Goal: Task Accomplishment & Management: Use online tool/utility

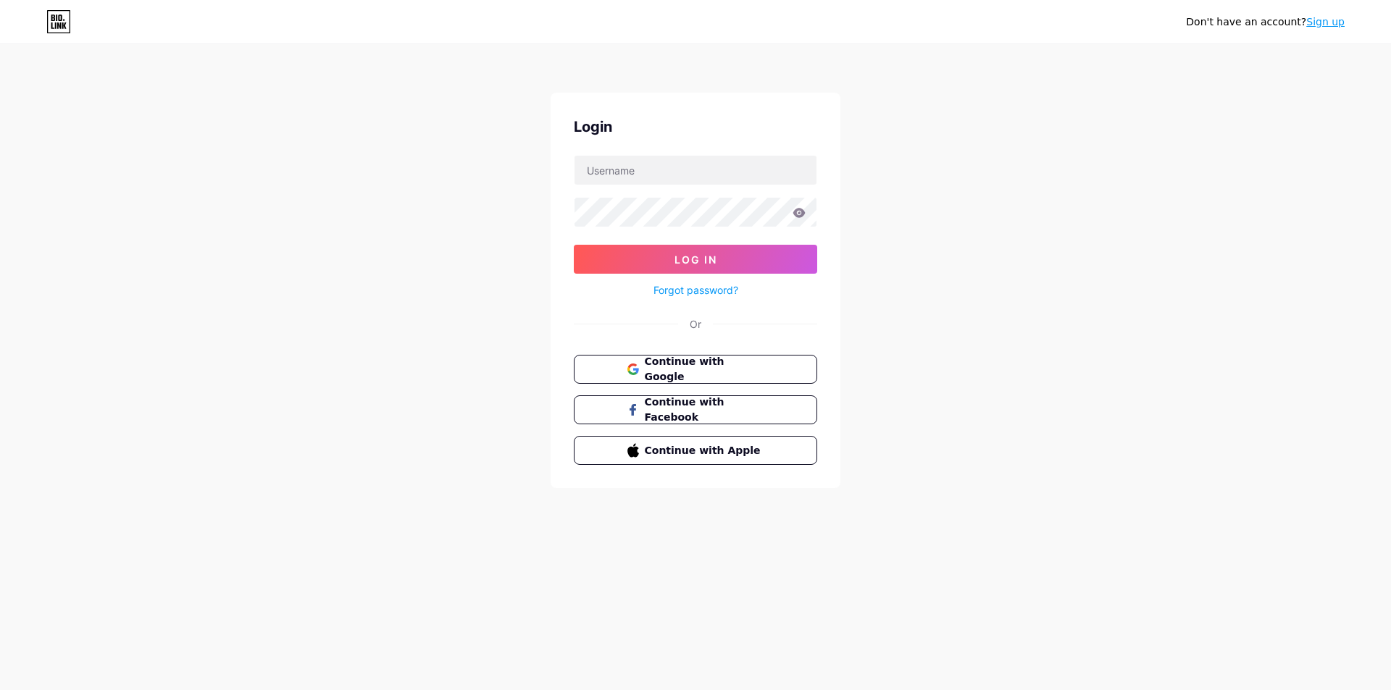
click at [629, 146] on div "Login Log In Forgot password? Or Continue with Google Continue with Facebook Co…" at bounding box center [695, 290] width 290 height 395
click at [640, 167] on input "text" at bounding box center [695, 170] width 242 height 29
type input "[PERSON_NAME][EMAIL_ADDRESS][DOMAIN_NAME]"
click at [795, 211] on icon at bounding box center [799, 212] width 12 height 9
click at [799, 215] on icon at bounding box center [798, 213] width 13 height 10
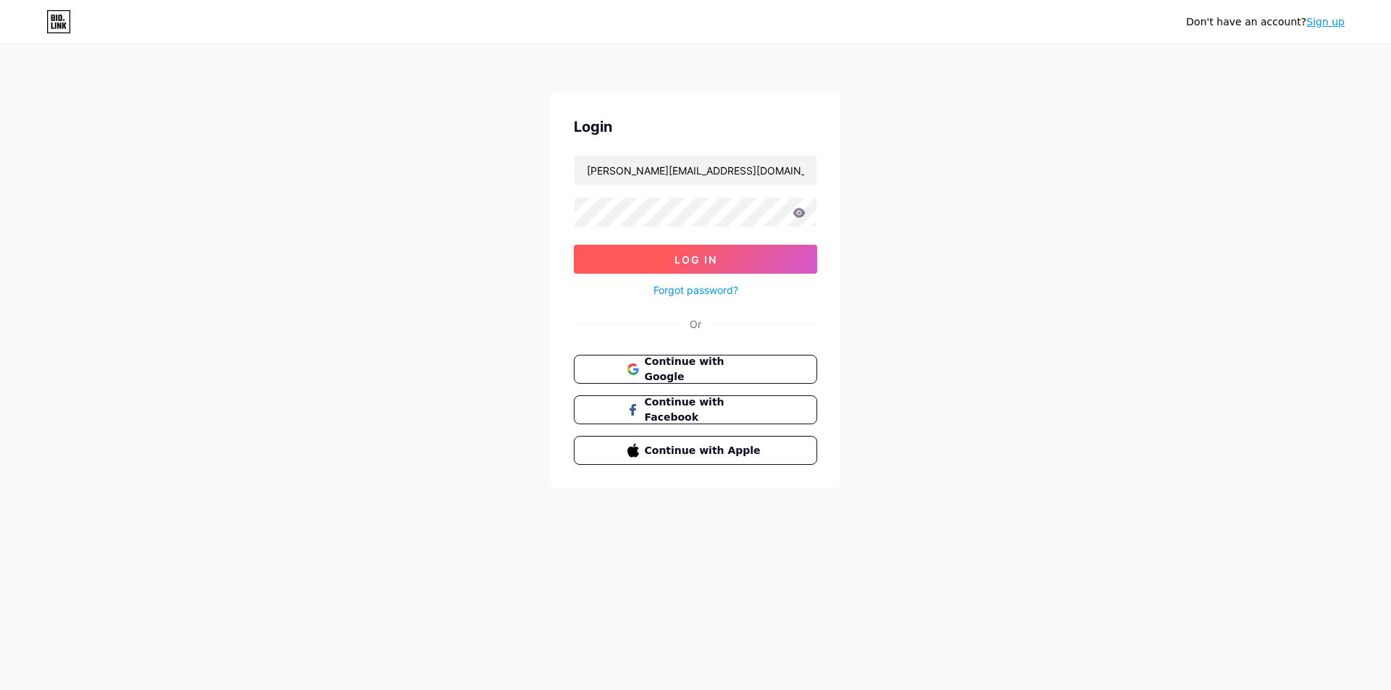
click at [718, 256] on button "Log In" at bounding box center [695, 259] width 243 height 29
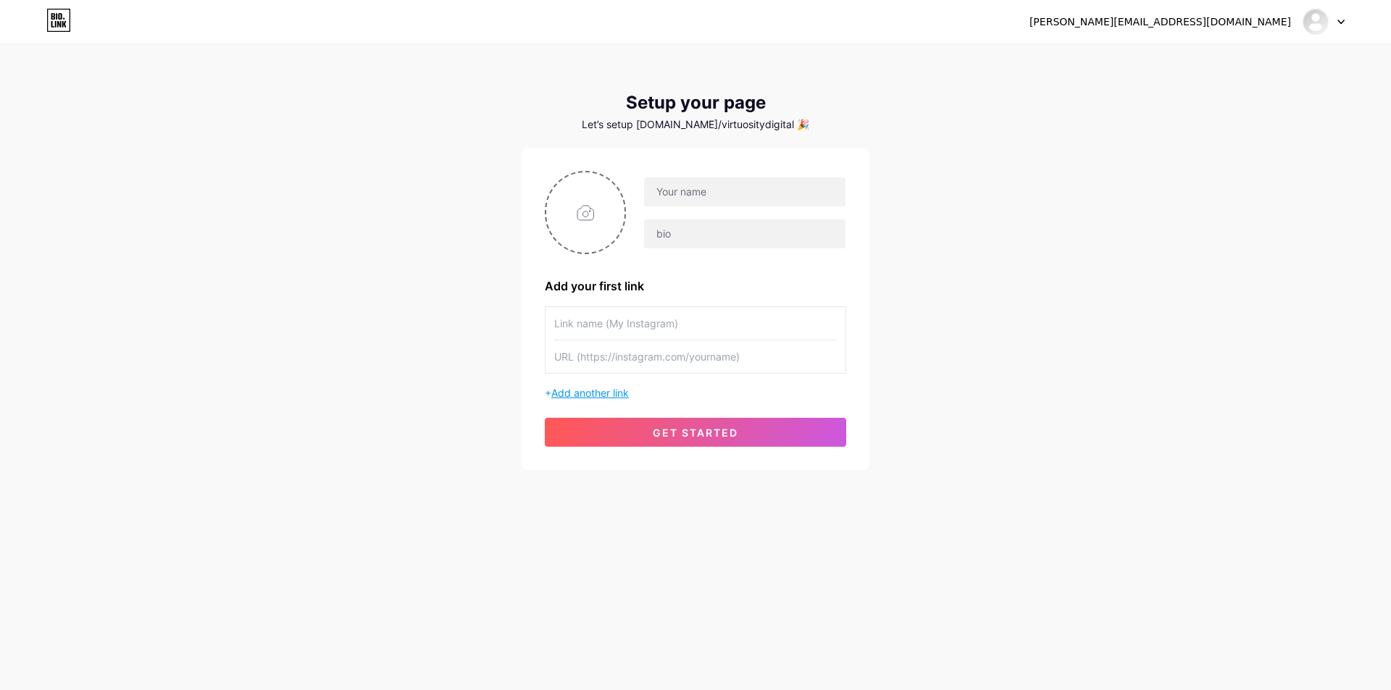
click at [596, 398] on span "Add another link" at bounding box center [589, 393] width 77 height 12
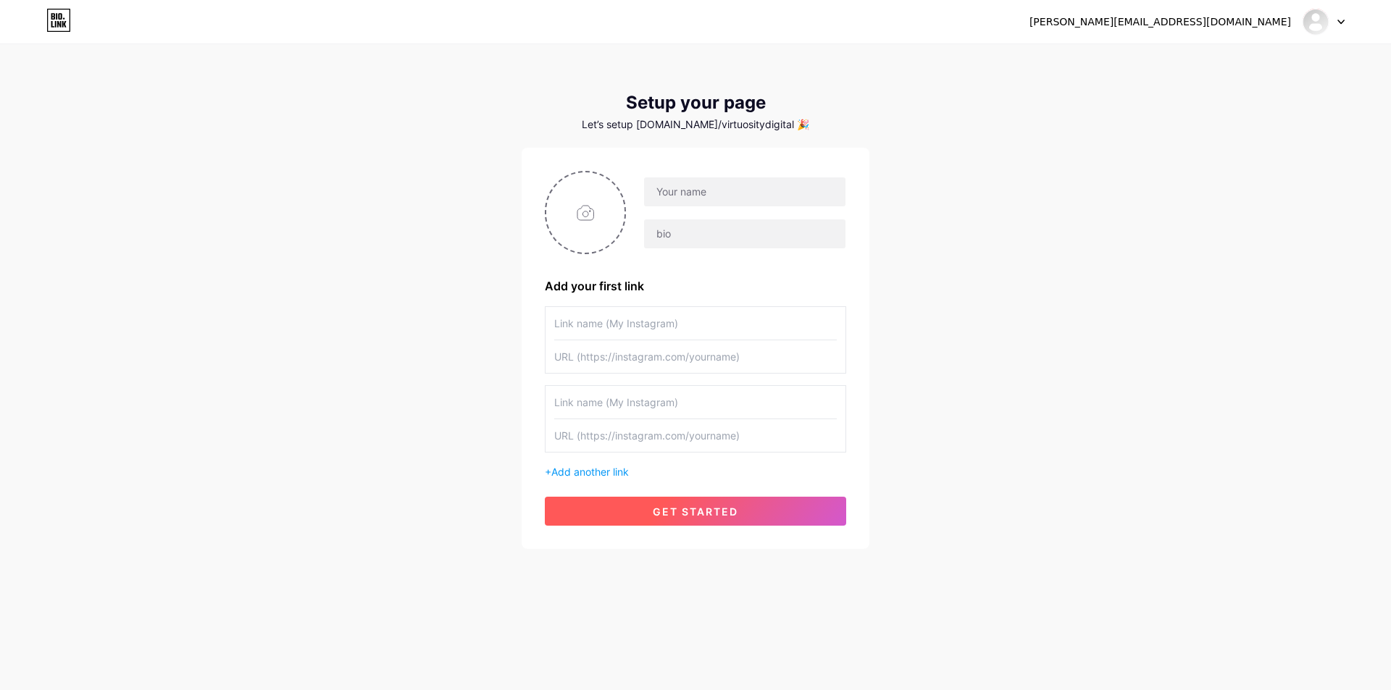
click at [616, 508] on button "get started" at bounding box center [695, 511] width 301 height 29
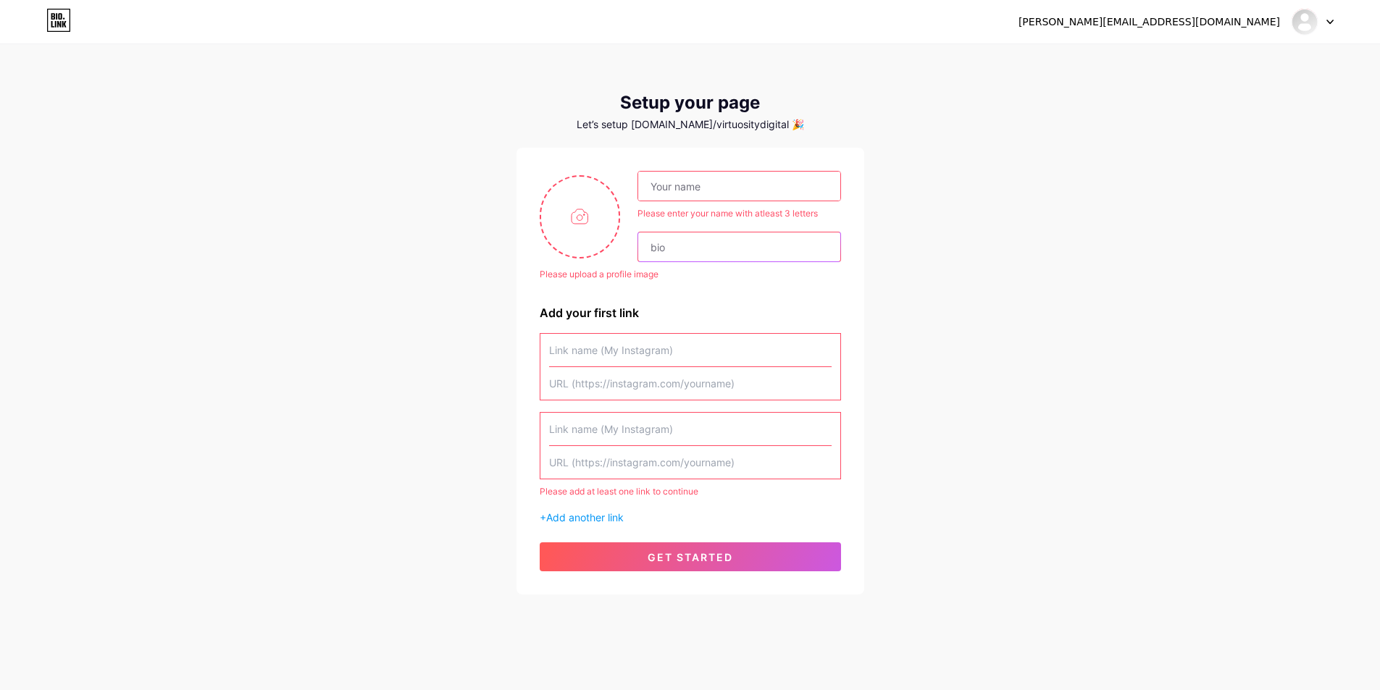
click at [692, 255] on input "text" at bounding box center [738, 246] width 201 height 29
type input "hhhhhhhhhhhhhhhhhhhhhhhhhhhhhhhhhhhhhhhhhhhhhhhhhhhhhhhhhhhhhhh"
click at [692, 255] on input "hhhhhhhhhhhhhhhhhhhhhhhhhhhhhhhhhhhhhhhhhhhhhhhhhhhhhhhhhhhhhhh" at bounding box center [738, 246] width 201 height 29
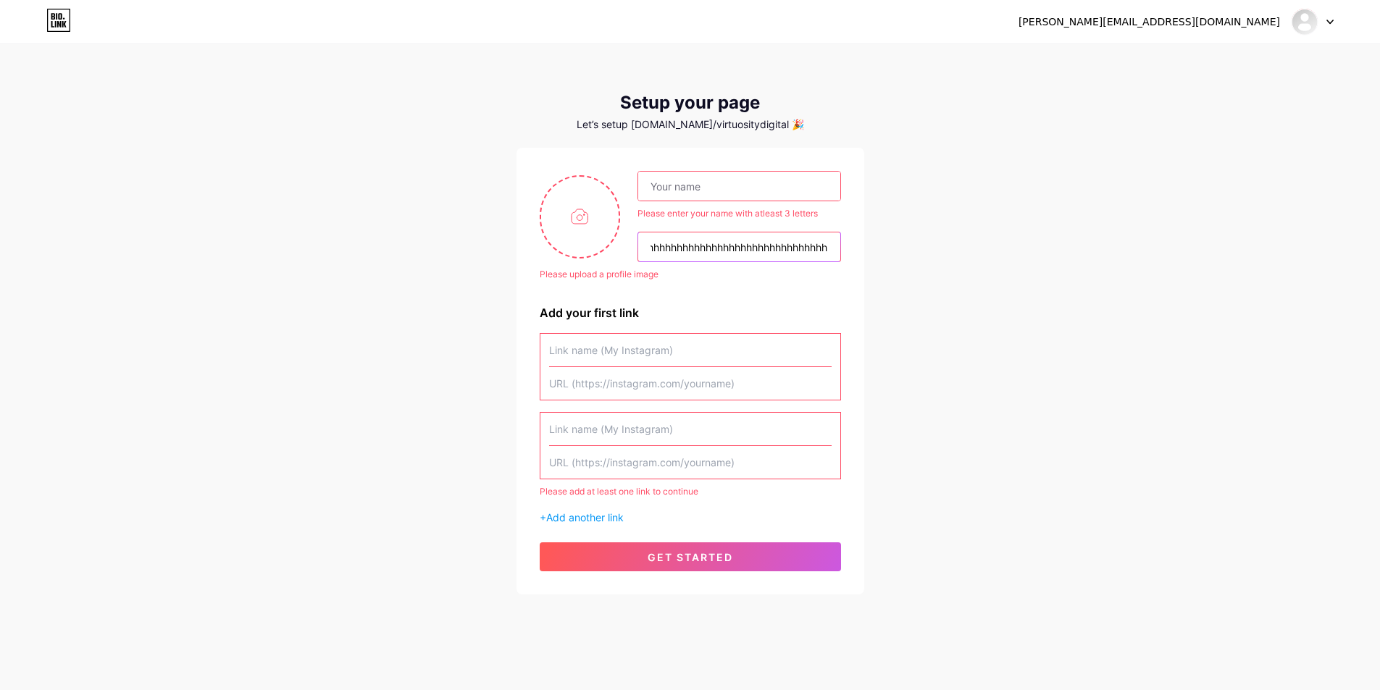
click at [692, 255] on input "hhhhhhhhhhhhhhhhhhhhhhhhhhhhhhhhhhhhhhhhhhhhhhhhhhhhhhhhhhhhhhh" at bounding box center [738, 246] width 201 height 29
click at [979, 235] on div "[PERSON_NAME][EMAIL_ADDRESS][DOMAIN_NAME] Dashboard Logout Setup your page Let’…" at bounding box center [690, 320] width 1380 height 641
